Goal: Task Accomplishment & Management: Manage account settings

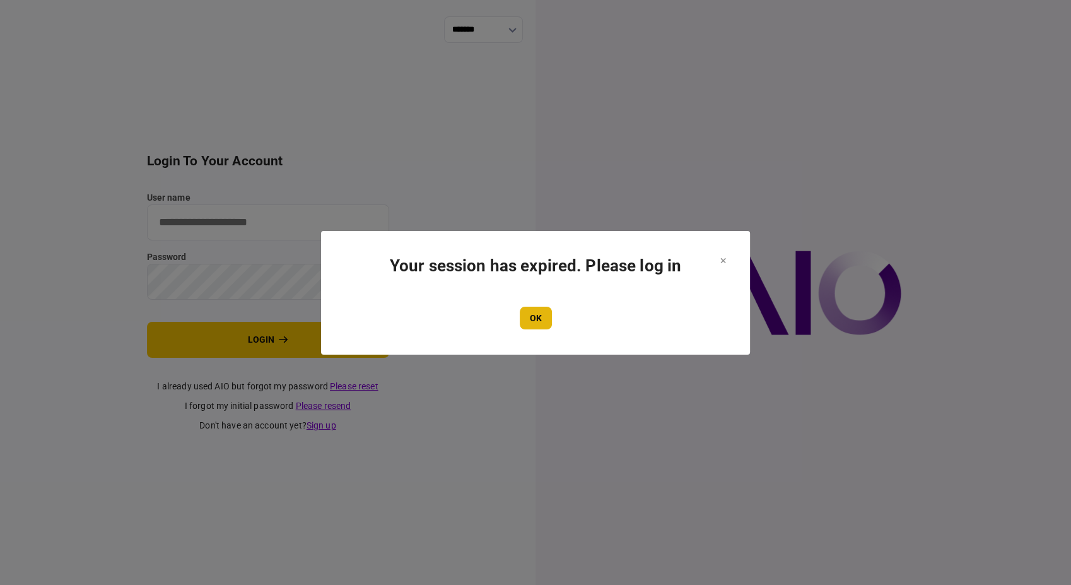
type input "**********"
click at [528, 312] on button "OK" at bounding box center [536, 318] width 32 height 23
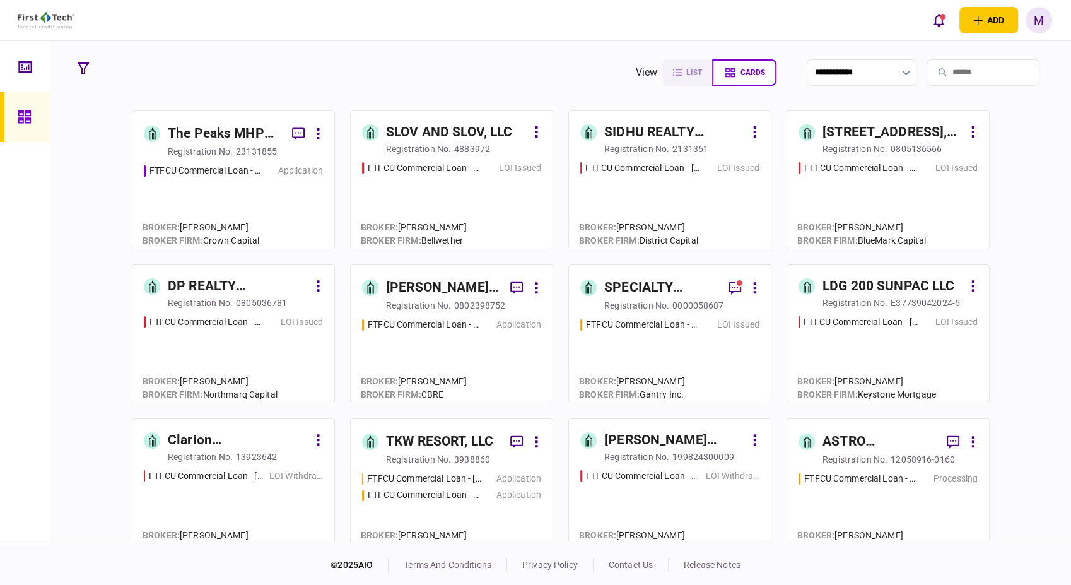
click at [461, 491] on div "FTFCU Commercial Loan - [STREET_ADDRESS]" at bounding box center [425, 494] width 114 height 13
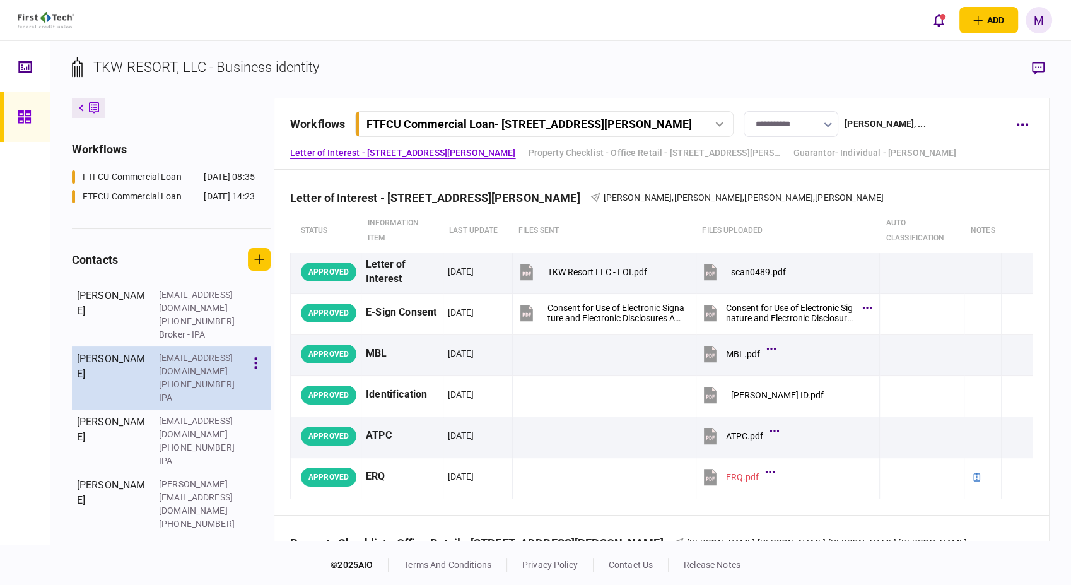
scroll to position [280, 0]
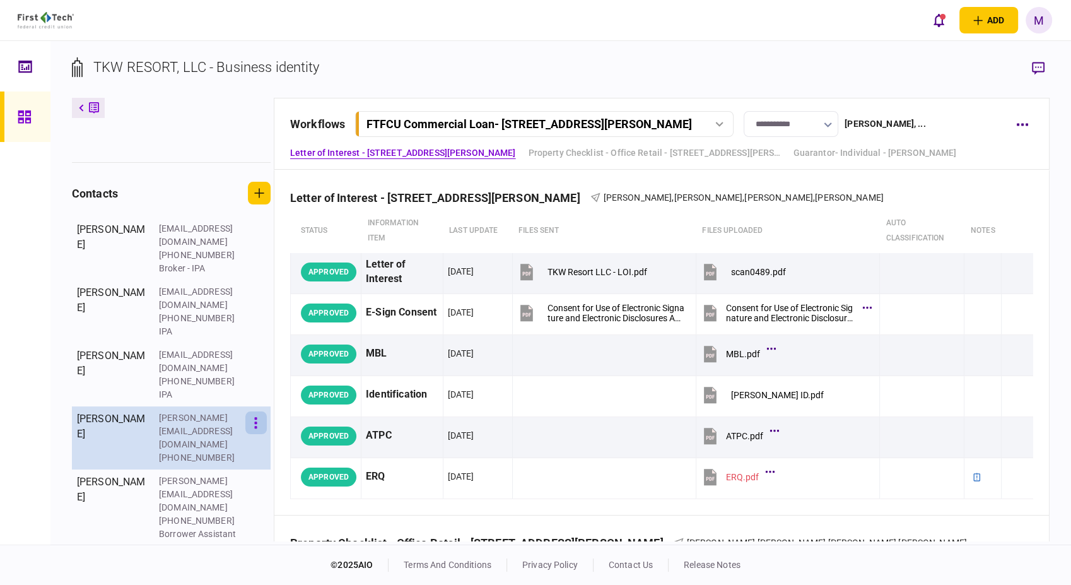
click at [259, 411] on button "button" at bounding box center [255, 422] width 21 height 23
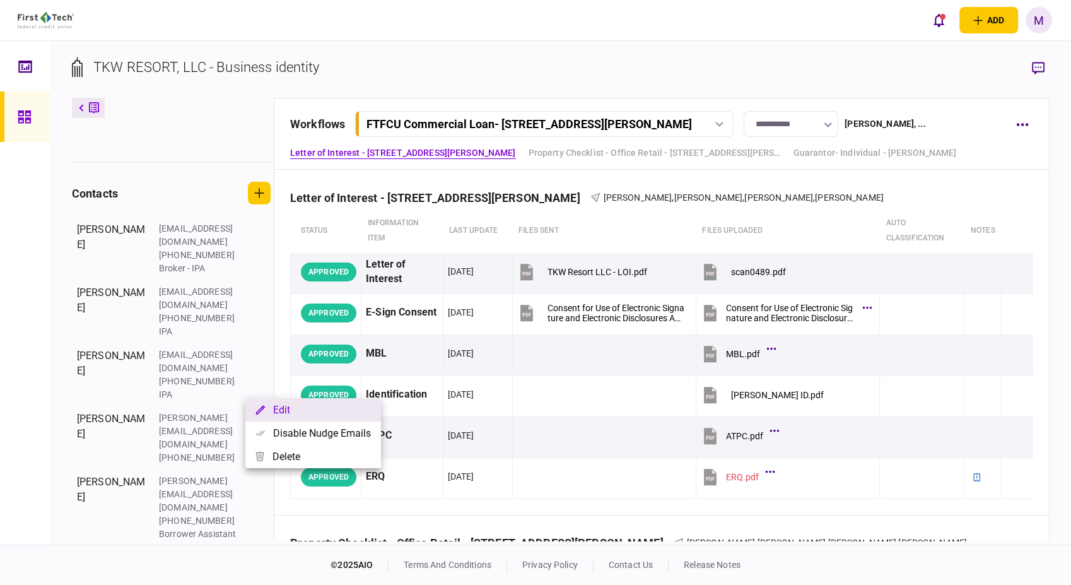
click at [290, 416] on button "Edit" at bounding box center [313, 409] width 136 height 23
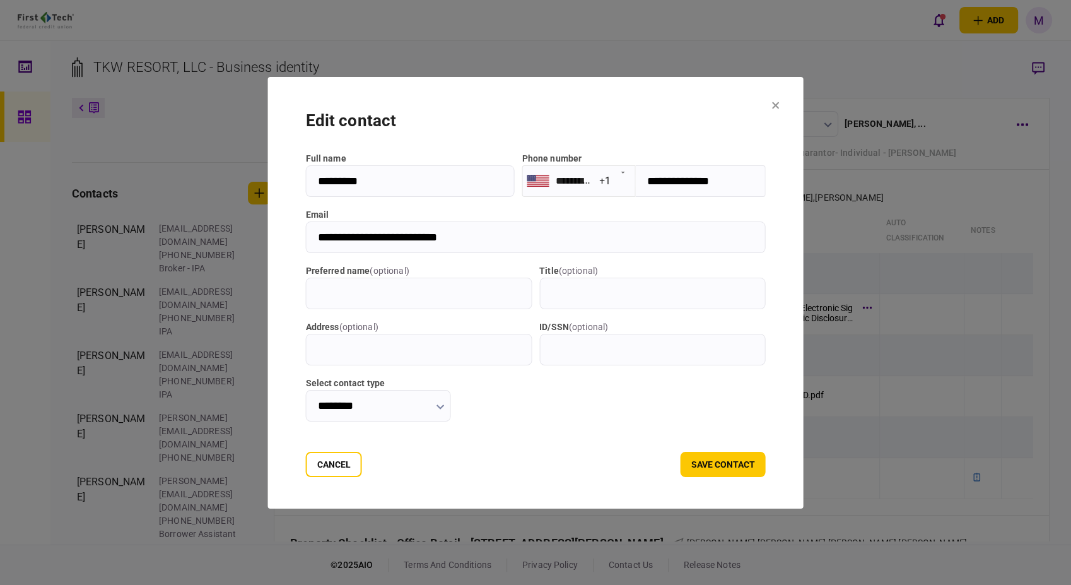
drag, startPoint x: 502, startPoint y: 235, endPoint x: 301, endPoint y: 240, distance: 200.7
click at [301, 240] on section "**********" at bounding box center [536, 293] width 536 height 432
click at [714, 464] on button "save contact" at bounding box center [723, 464] width 85 height 25
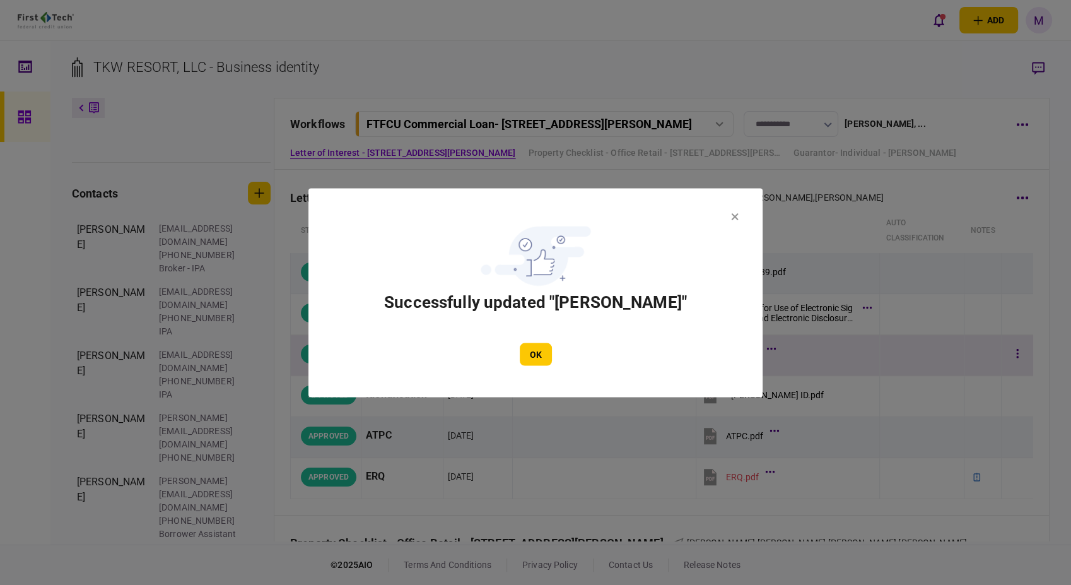
click at [532, 353] on button "OK" at bounding box center [536, 354] width 32 height 23
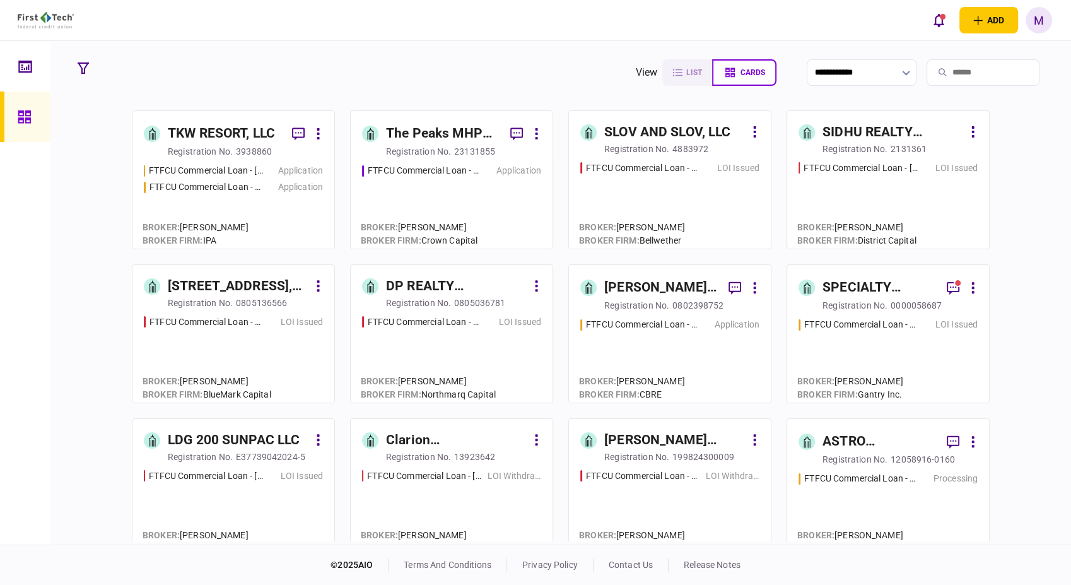
click at [462, 204] on div "FTFCU Commercial Loan - [STREET_ADDRESS] Application" at bounding box center [451, 200] width 179 height 73
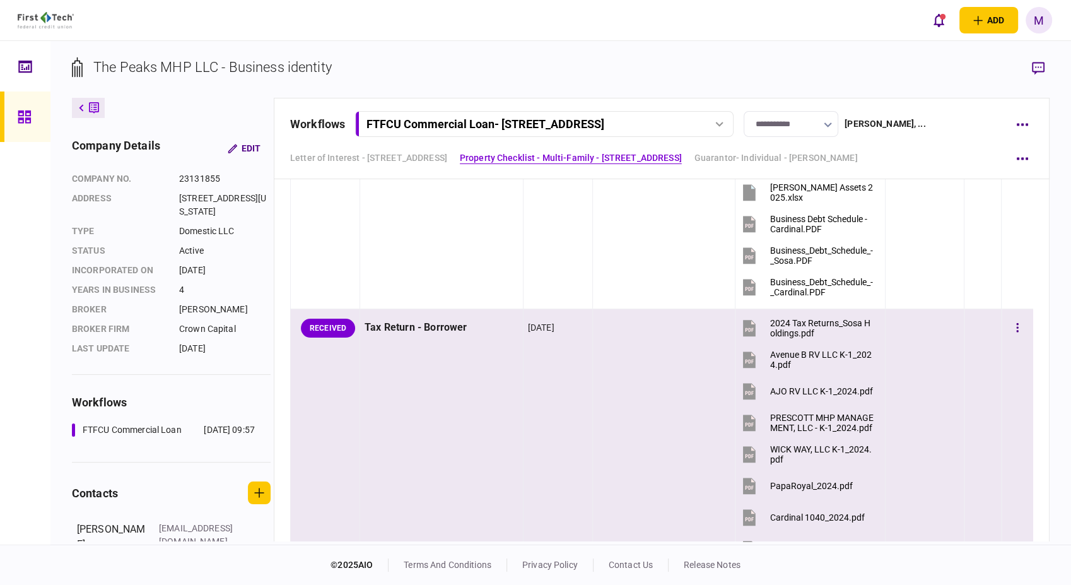
scroll to position [911, 0]
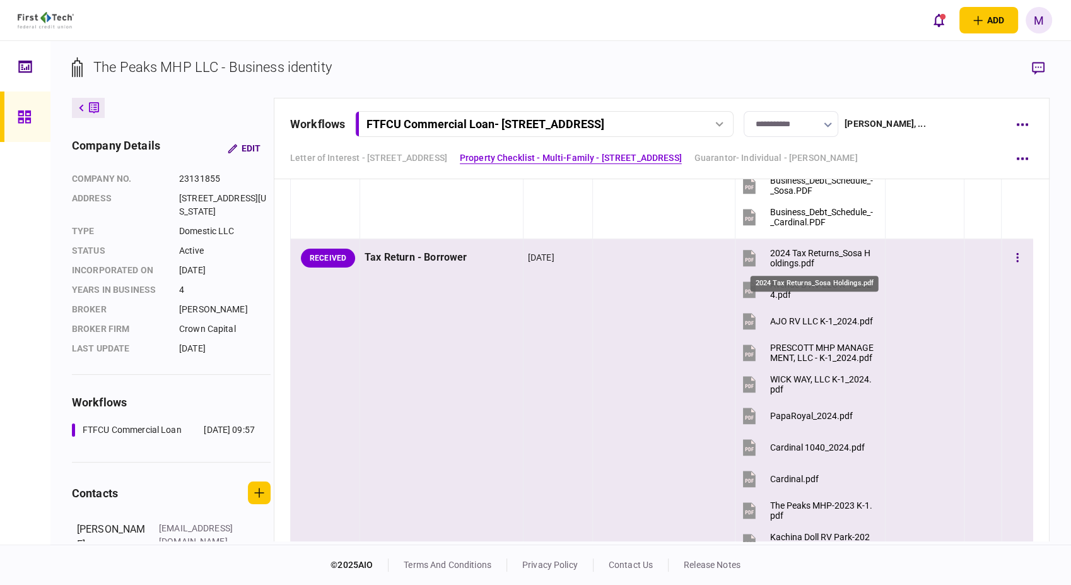
click at [786, 256] on div "2024 Tax Returns_Sosa Holdings.pdf" at bounding box center [821, 258] width 103 height 20
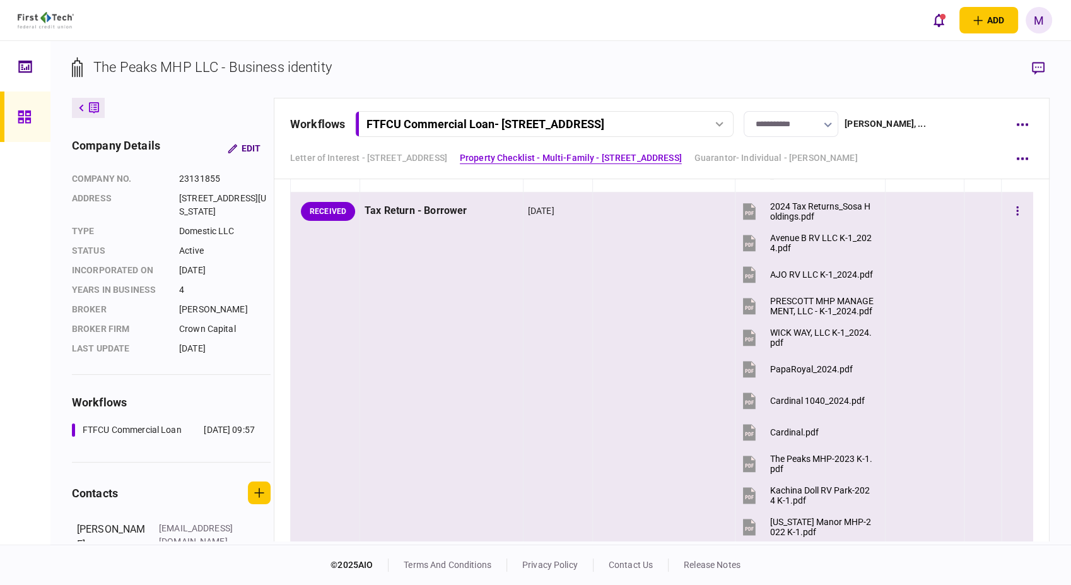
scroll to position [981, 0]
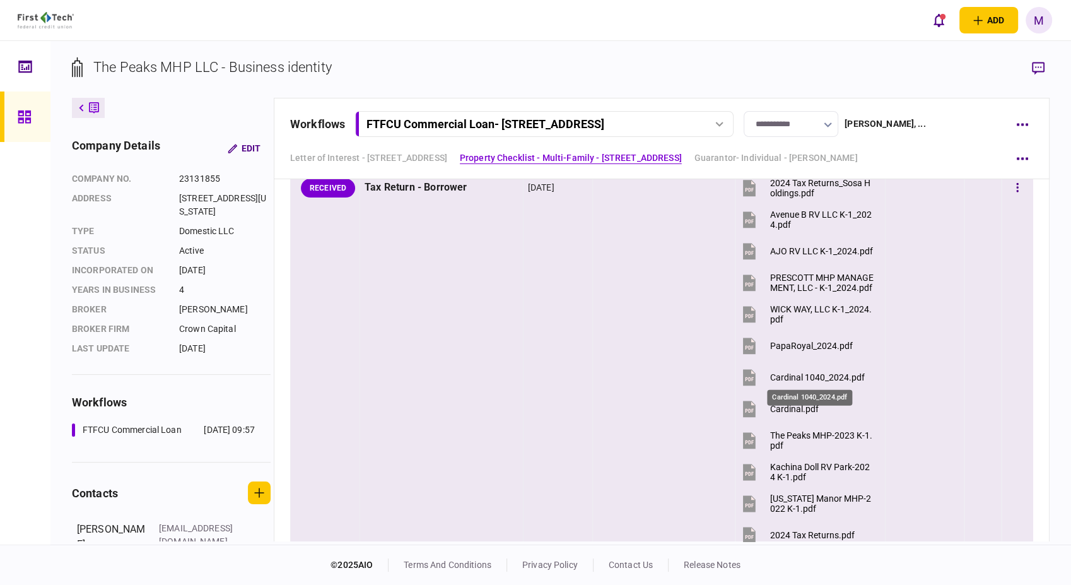
click at [801, 375] on div "Cardinal 1040_2024.pdf" at bounding box center [817, 377] width 95 height 10
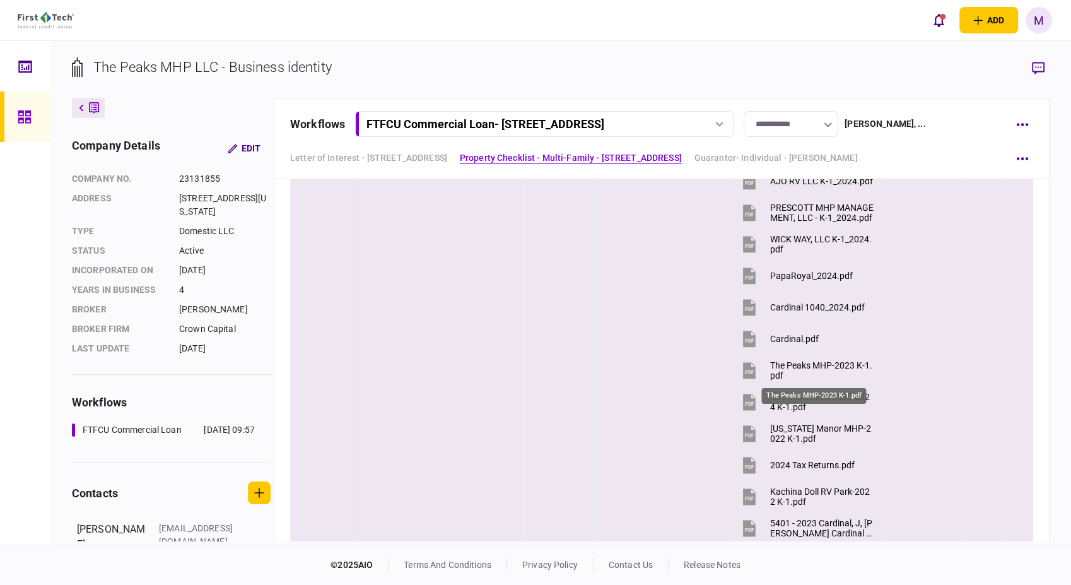
click at [823, 367] on div "The Peaks MHP-2023 K-1.pdf" at bounding box center [821, 370] width 103 height 20
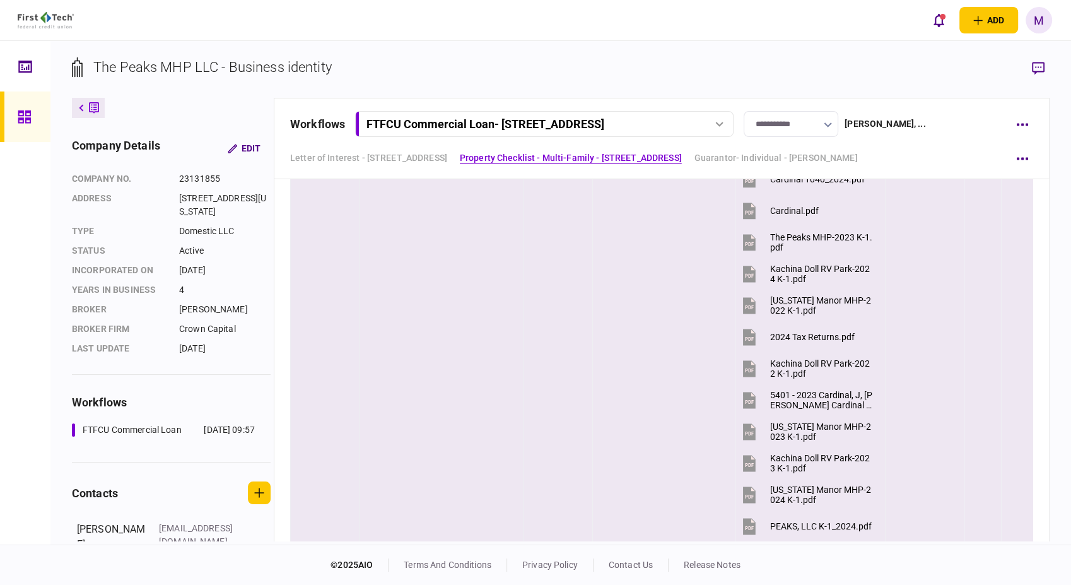
scroll to position [1191, 0]
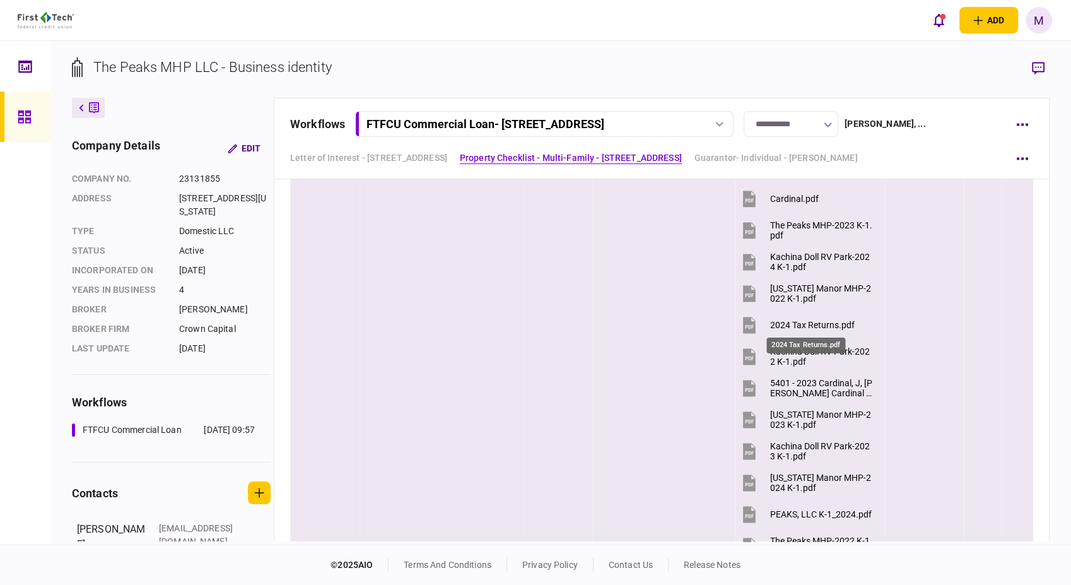
click at [806, 321] on div "2024 Tax Returns.pdf" at bounding box center [812, 325] width 85 height 10
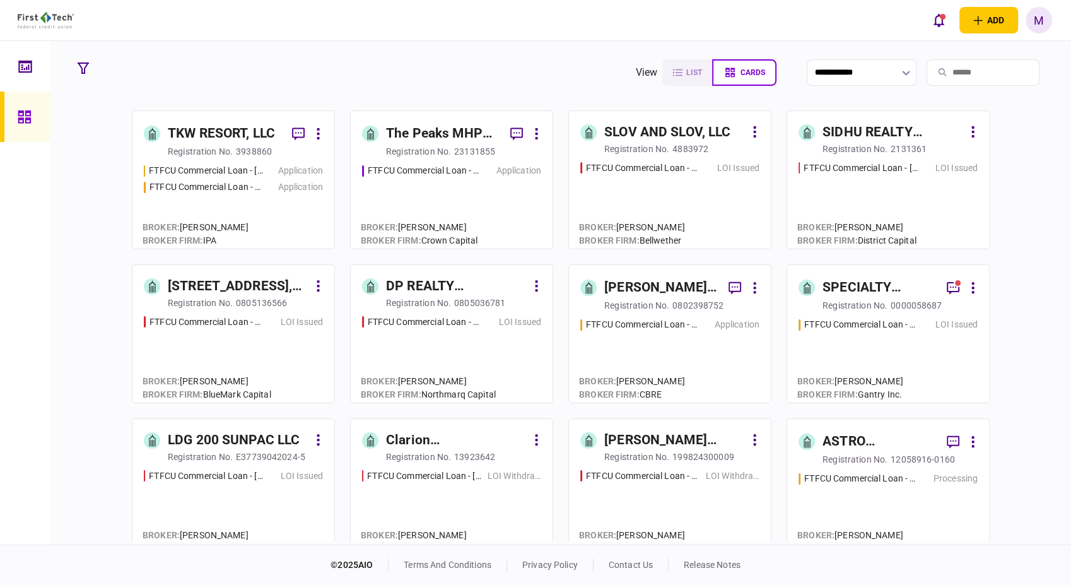
click at [893, 344] on div "FTFCU Commercial Loan - [STREET_ADDRESS] LOI Issued" at bounding box center [888, 354] width 179 height 73
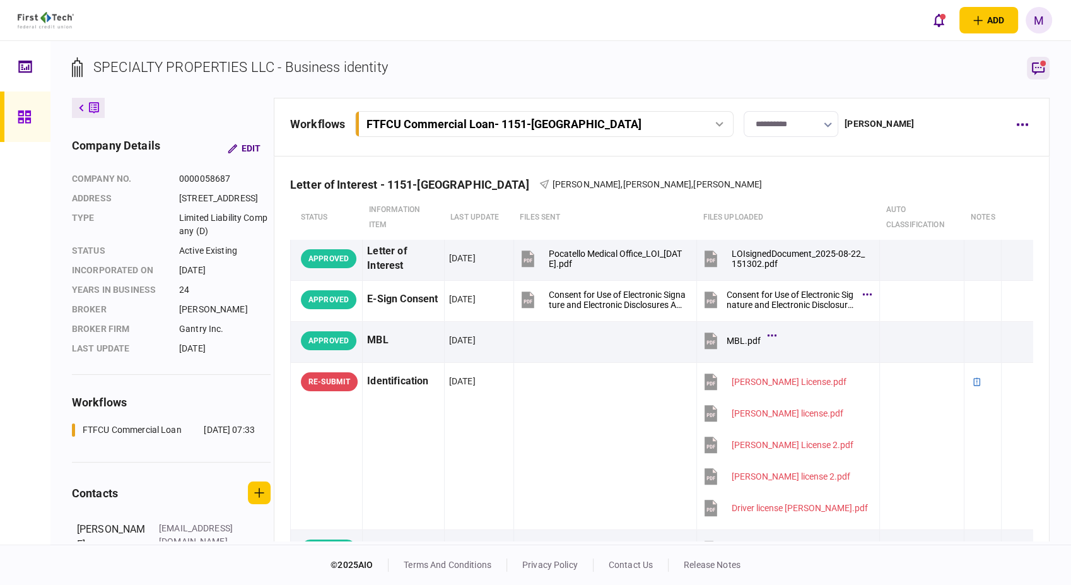
click at [1037, 71] on icon "button" at bounding box center [1038, 68] width 15 height 15
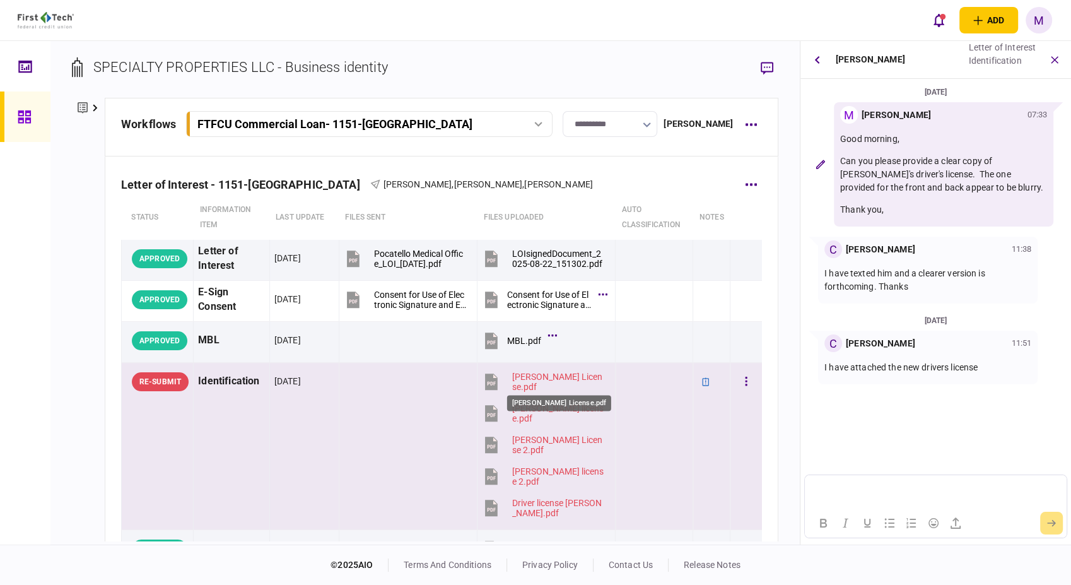
click at [550, 380] on div "[PERSON_NAME] License.pdf" at bounding box center [558, 382] width 92 height 20
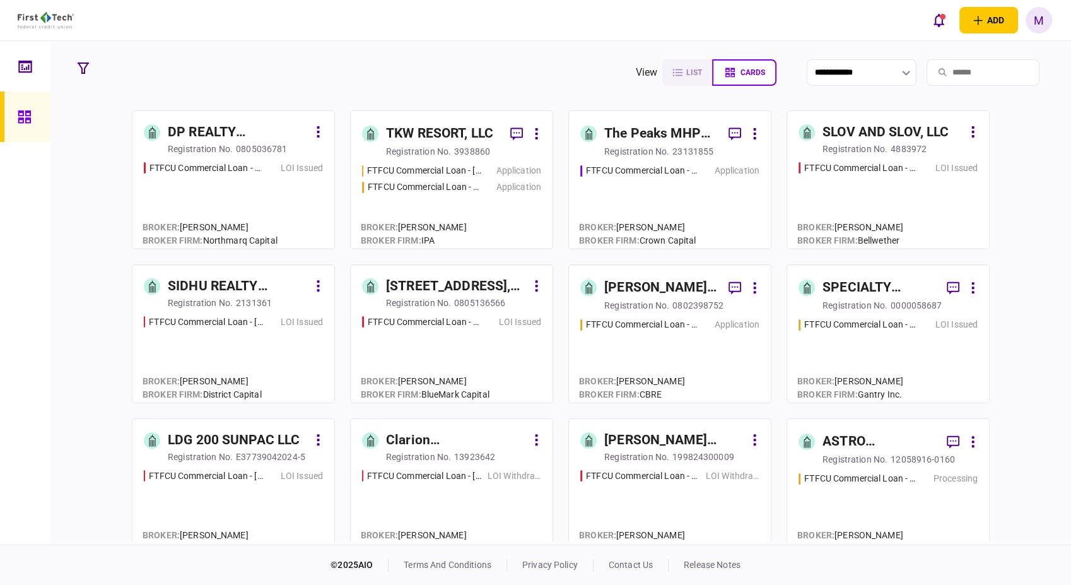
click at [820, 341] on div "FTFCU Commercial Loan - [STREET_ADDRESS] LOI Issued" at bounding box center [888, 354] width 179 height 73
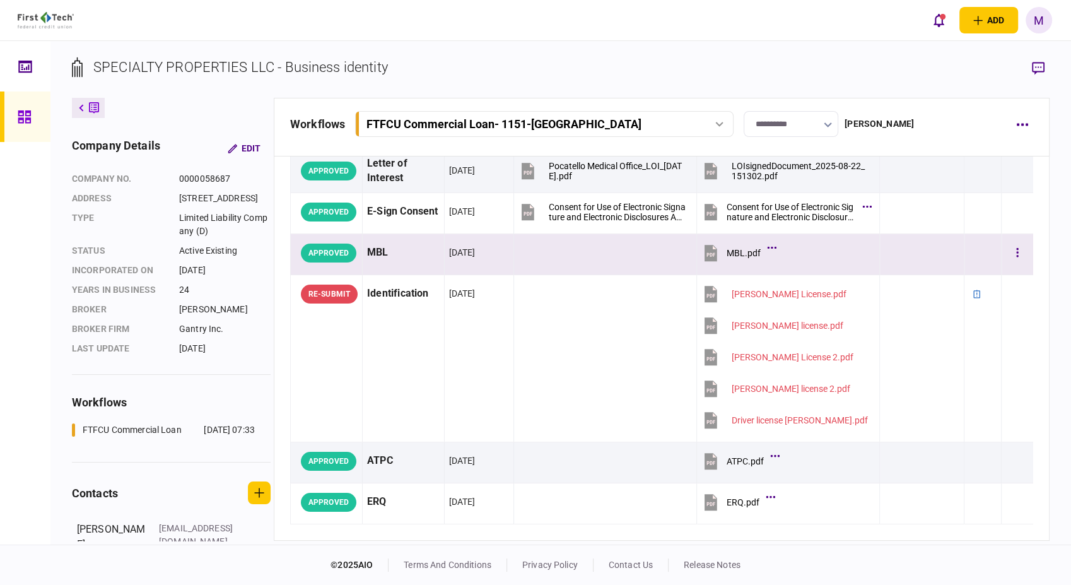
scroll to position [210, 0]
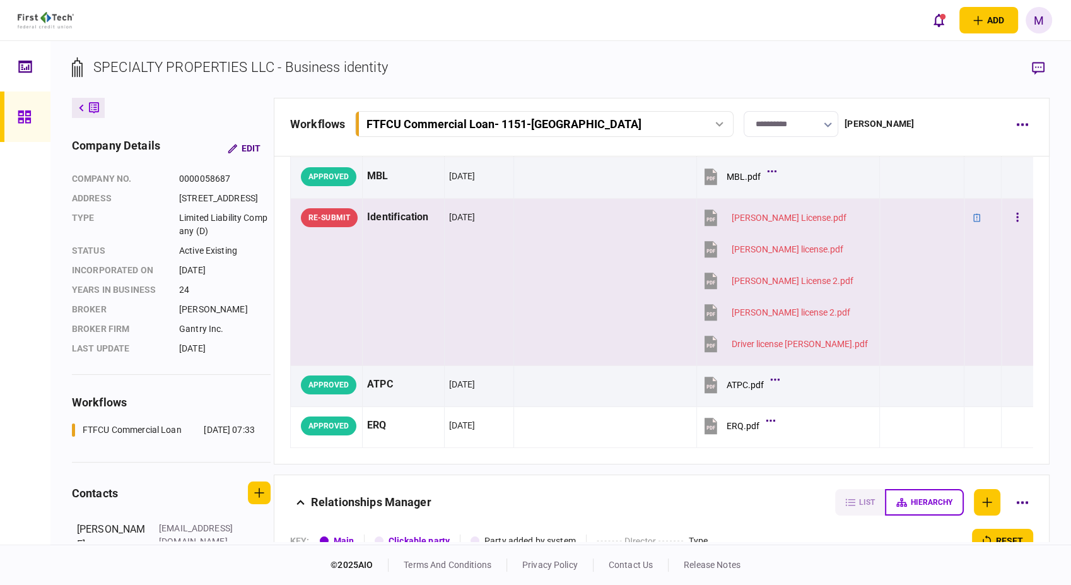
click at [752, 235] on td "[PERSON_NAME] License.pdf [PERSON_NAME] license.pdf [PERSON_NAME] License 2.pdf…" at bounding box center [788, 282] width 183 height 167
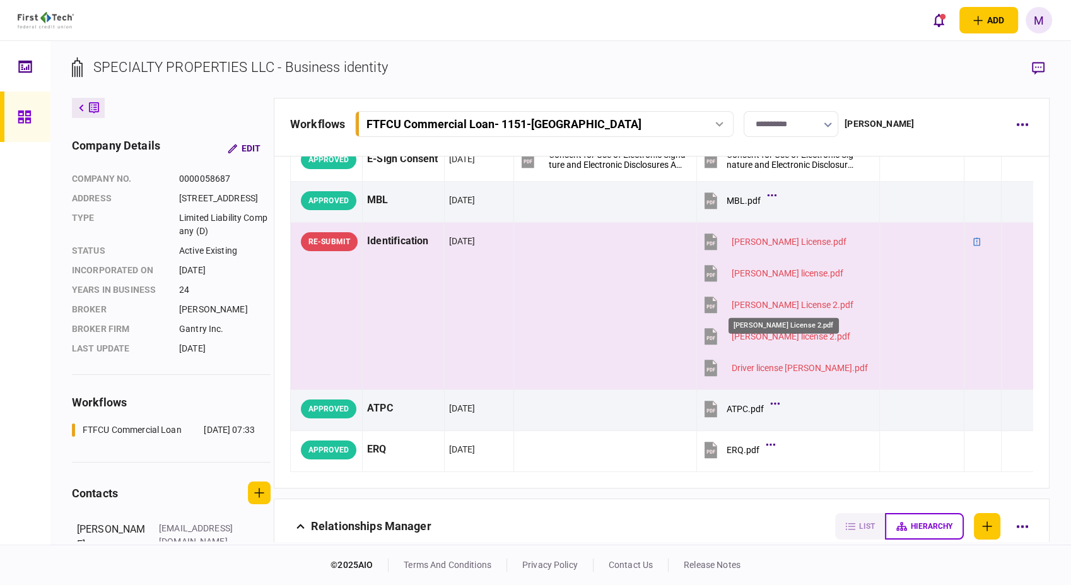
click at [761, 309] on div "[PERSON_NAME] License 2.pdf" at bounding box center [783, 322] width 113 height 26
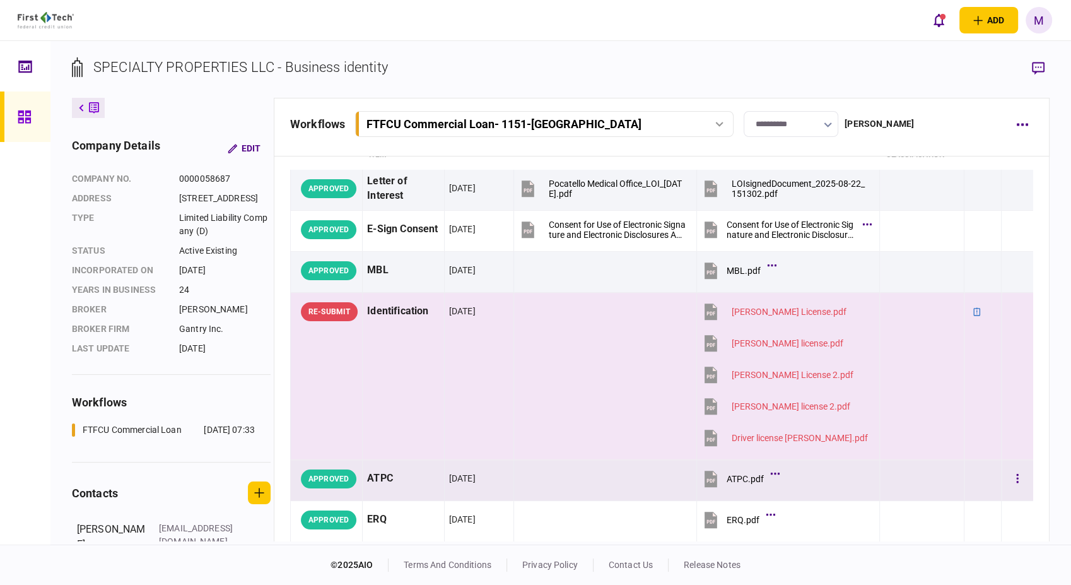
scroll to position [0, 0]
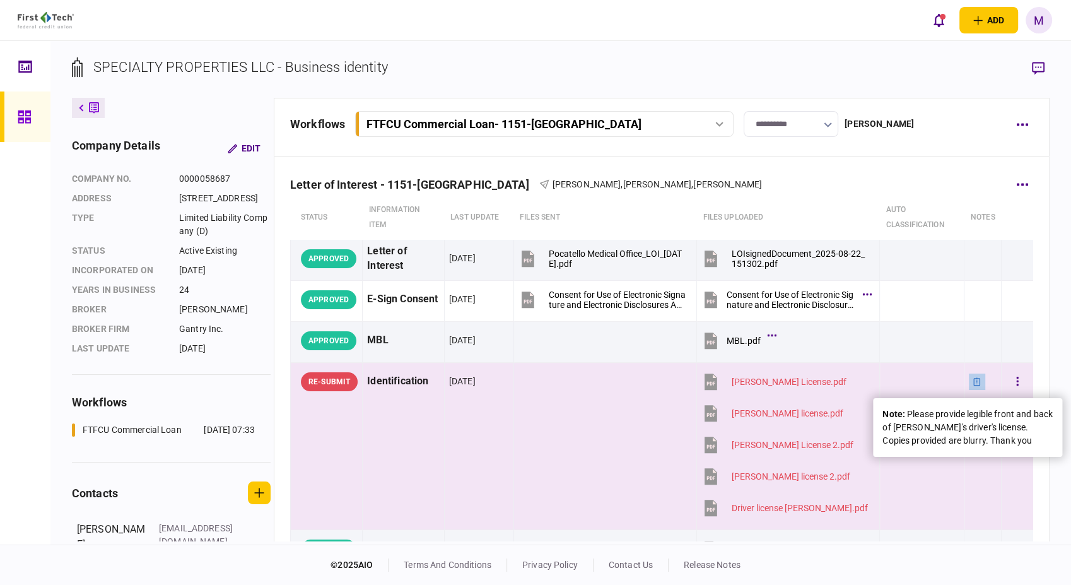
click at [974, 382] on icon at bounding box center [977, 381] width 7 height 8
